Goal: Task Accomplishment & Management: Manage account settings

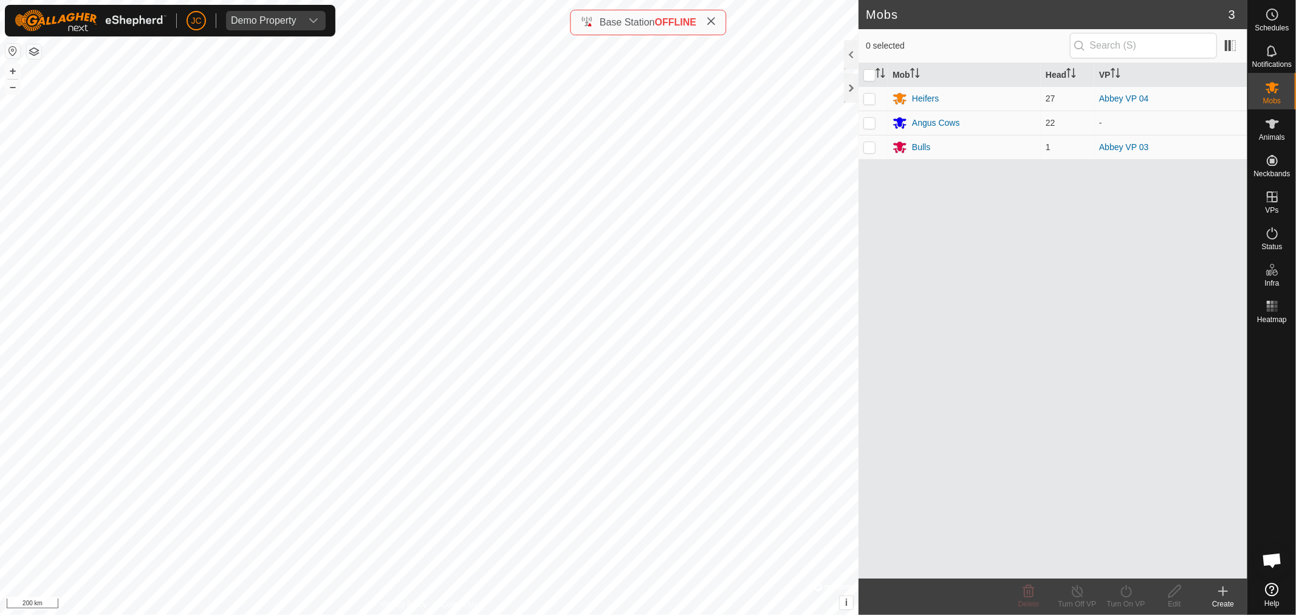
click at [290, 9] on div "JC Demo Property" at bounding box center [170, 21] width 331 height 32
click at [284, 22] on div "Demo Property" at bounding box center [264, 21] width 66 height 10
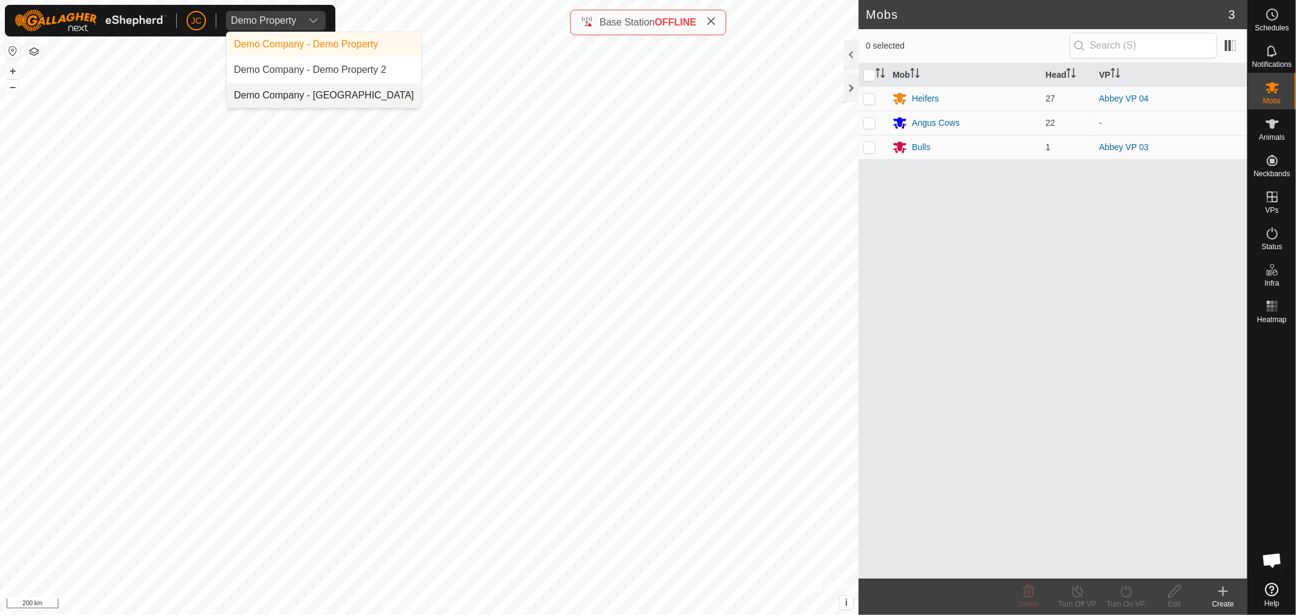
click at [968, 269] on div "Mob Head VP Heifers 27 Abbey VP 04 Angus Cows 22 - Bulls 1 Abbey VP 03" at bounding box center [1053, 320] width 389 height 515
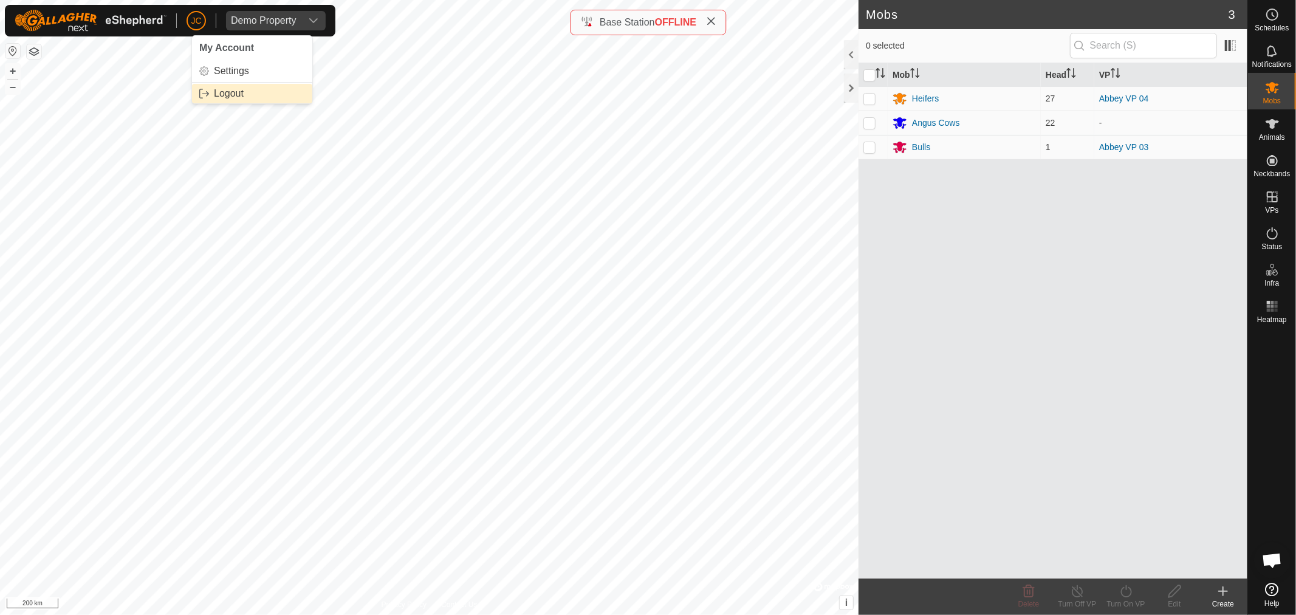
click at [227, 89] on link "Logout" at bounding box center [252, 93] width 120 height 19
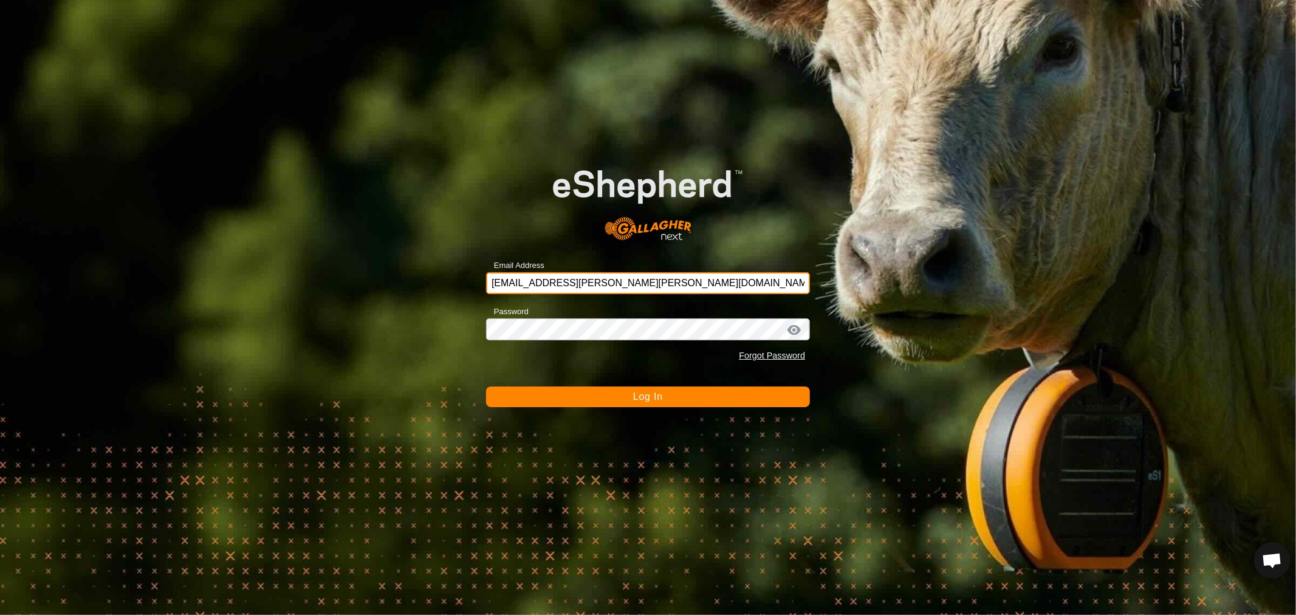
click at [529, 286] on input "[EMAIL_ADDRESS][PERSON_NAME][PERSON_NAME][DOMAIN_NAME]" at bounding box center [648, 283] width 324 height 22
click at [508, 286] on input "[EMAIL_ADDRESS][PERSON_NAME][PERSON_NAME][DOMAIN_NAME]" at bounding box center [648, 283] width 324 height 22
type input "[EMAIL_ADDRESS][DOMAIN_NAME]"
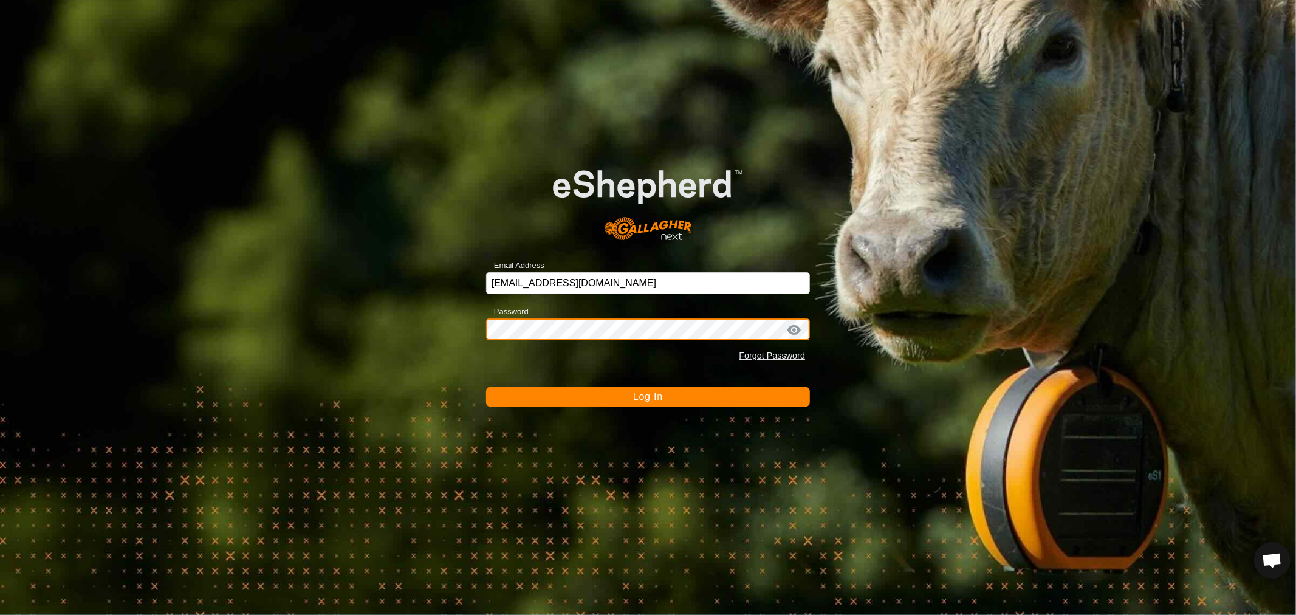
click at [486, 386] on button "Log In" at bounding box center [648, 396] width 324 height 21
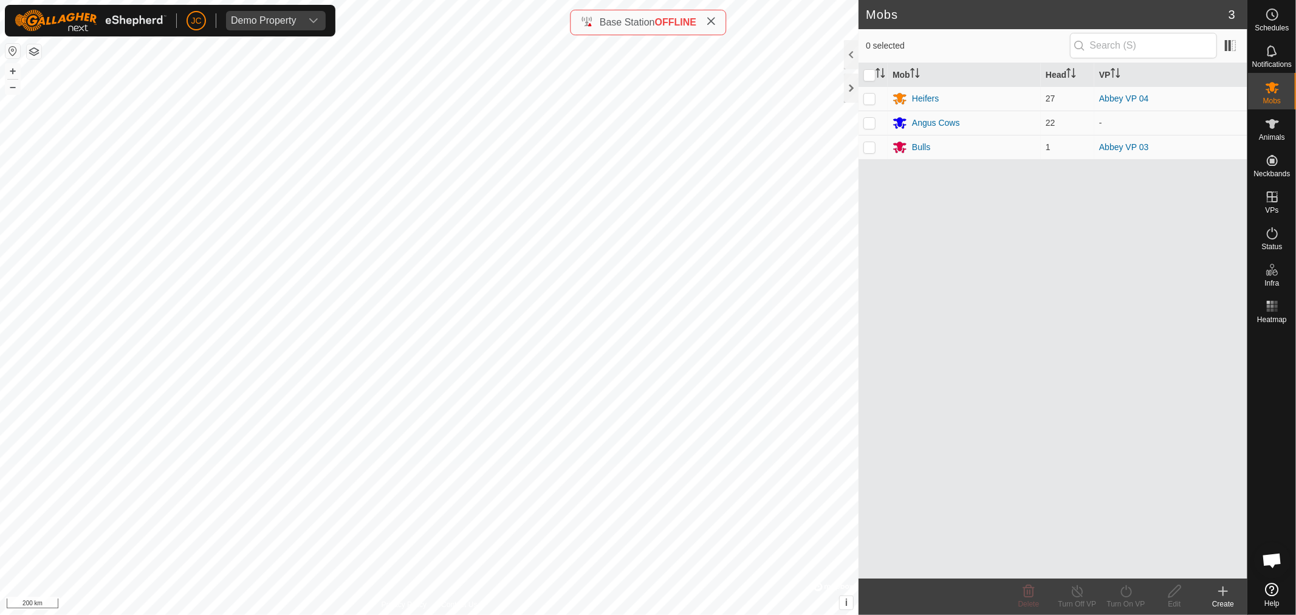
drag, startPoint x: 969, startPoint y: 247, endPoint x: 1016, endPoint y: 192, distance: 72.8
click at [978, 237] on div "Mob Head VP Heifers 27 Abbey VP 04 Angus Cows 22 - Bulls 1 Abbey VP 03" at bounding box center [1053, 320] width 389 height 515
click at [1017, 252] on div "Mob Head VP Heifers 27 Abbey VP 04 Angus Cows 22 - Bulls 1 Abbey VP 03" at bounding box center [1053, 320] width 389 height 515
click at [1018, 41] on span "0 selected" at bounding box center [968, 45] width 204 height 13
drag, startPoint x: 1054, startPoint y: 286, endPoint x: 1048, endPoint y: 279, distance: 9.0
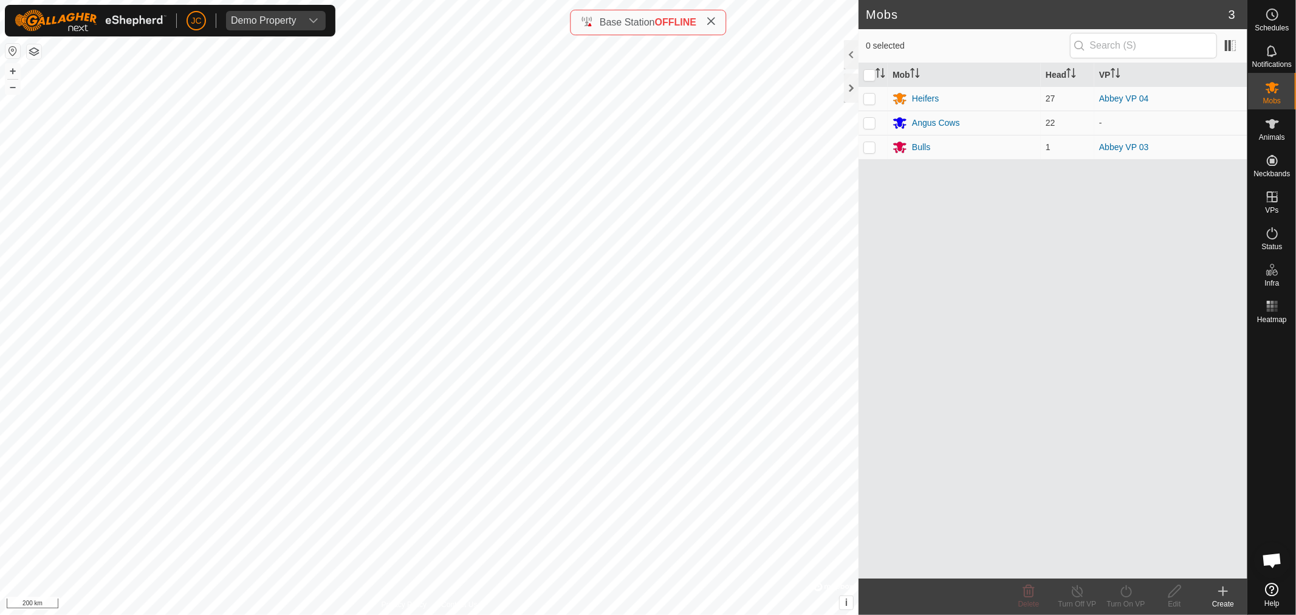
click at [1051, 283] on div "Mob Head VP Heifers 27 Abbey VP 04 Angus Cows 22 - Bulls 1 Abbey VP 03" at bounding box center [1053, 320] width 389 height 515
click at [1128, 317] on div "Mob Head VP Heifers 27 Abbey VP 04 Angus Cows 22 - Bulls 1 Abbey VP 03" at bounding box center [1053, 320] width 389 height 515
drag, startPoint x: 1064, startPoint y: 263, endPoint x: 1066, endPoint y: 248, distance: 15.3
click at [1064, 263] on div "Mob Head VP Heifers 27 Abbey VP 04 Angus Cows 22 - Bulls 1 Abbey VP 03" at bounding box center [1053, 320] width 389 height 515
click at [940, 247] on div "Mob Head VP Heifers 27 Abbey VP 04 Angus Cows 22 - Bulls 1 Abbey VP 03" at bounding box center [1053, 320] width 389 height 515
